Goal: Check status: Check status

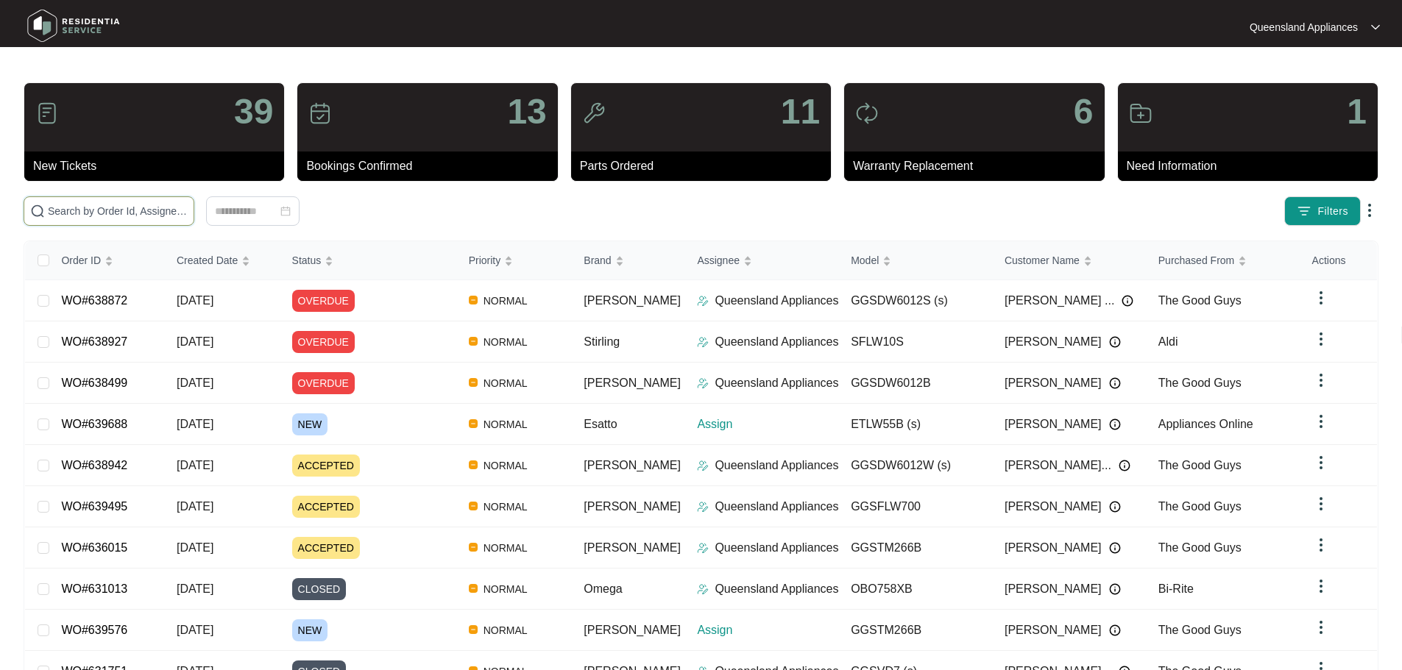
click at [188, 213] on input "text" at bounding box center [118, 211] width 140 height 16
paste input "630381"
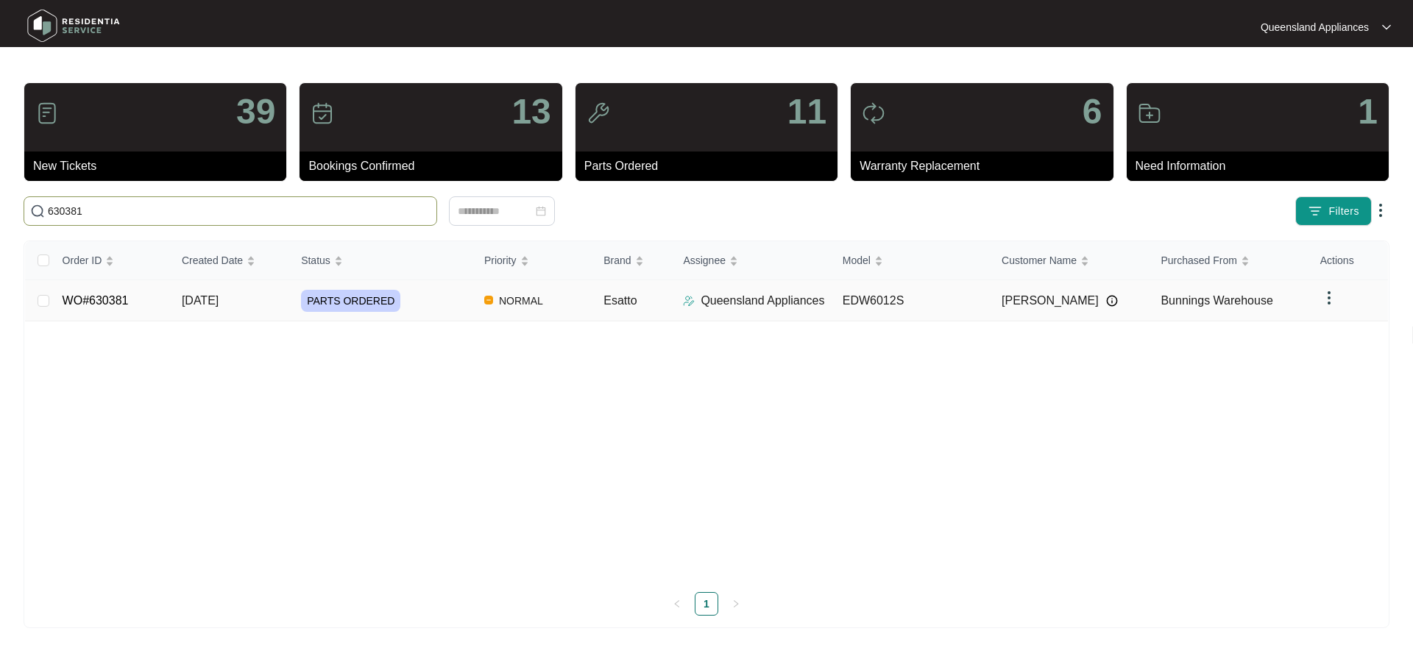
type input "630381"
click at [409, 318] on td "PARTS ORDERED" at bounding box center [380, 300] width 183 height 41
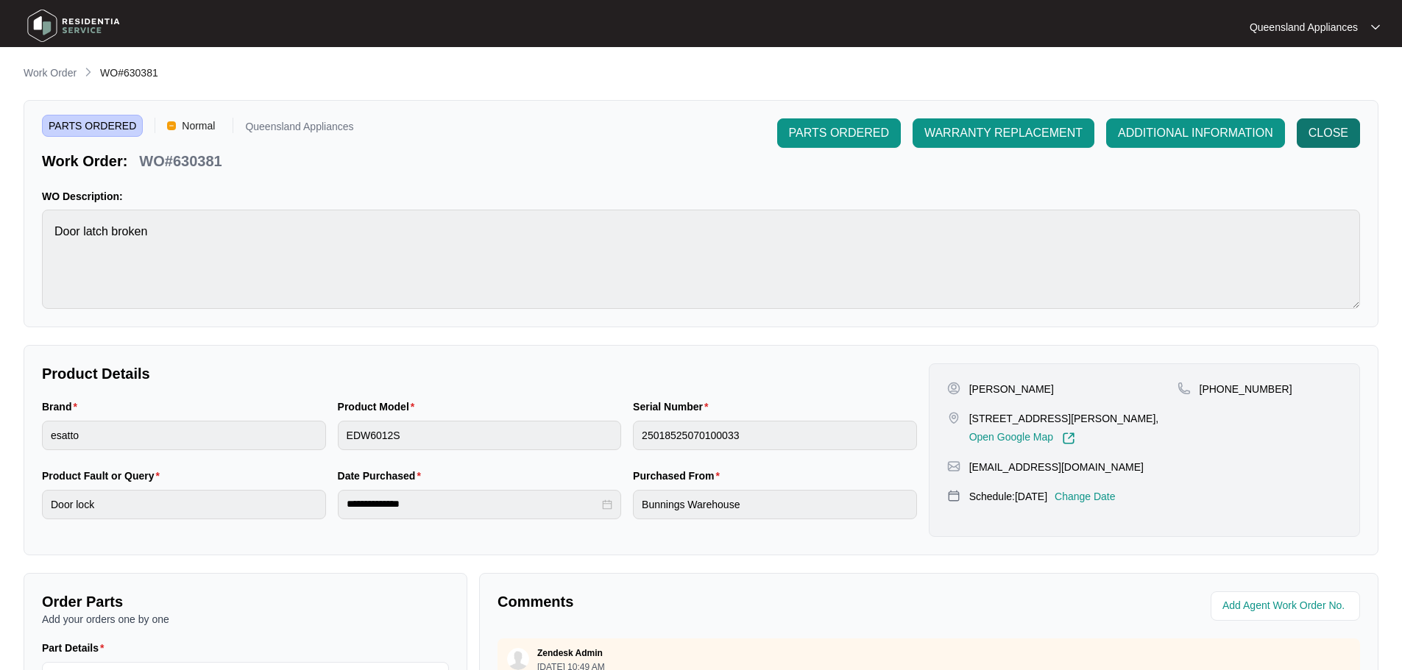
click at [1316, 127] on span "CLOSE" at bounding box center [1328, 133] width 40 height 18
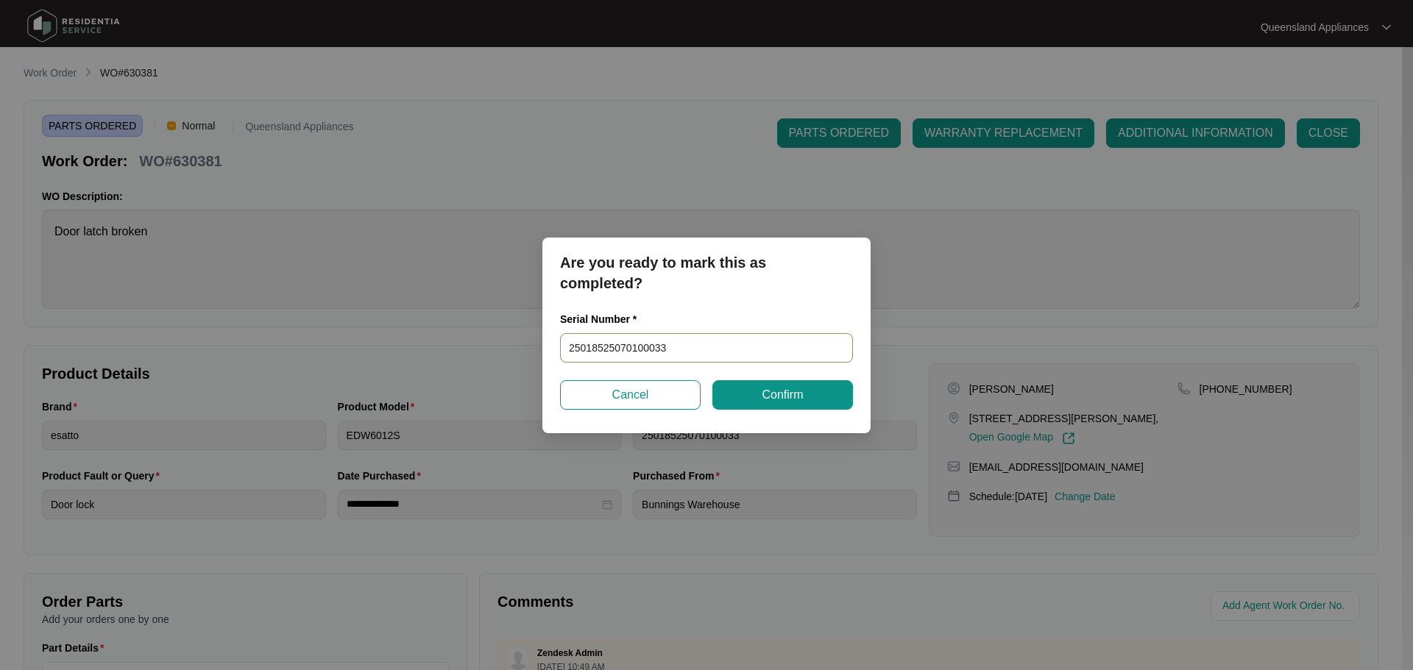
click at [737, 346] on input "25018525070100033" at bounding box center [706, 347] width 293 height 29
click at [753, 394] on button "Confirm" at bounding box center [782, 394] width 141 height 29
